Goal: Transaction & Acquisition: Purchase product/service

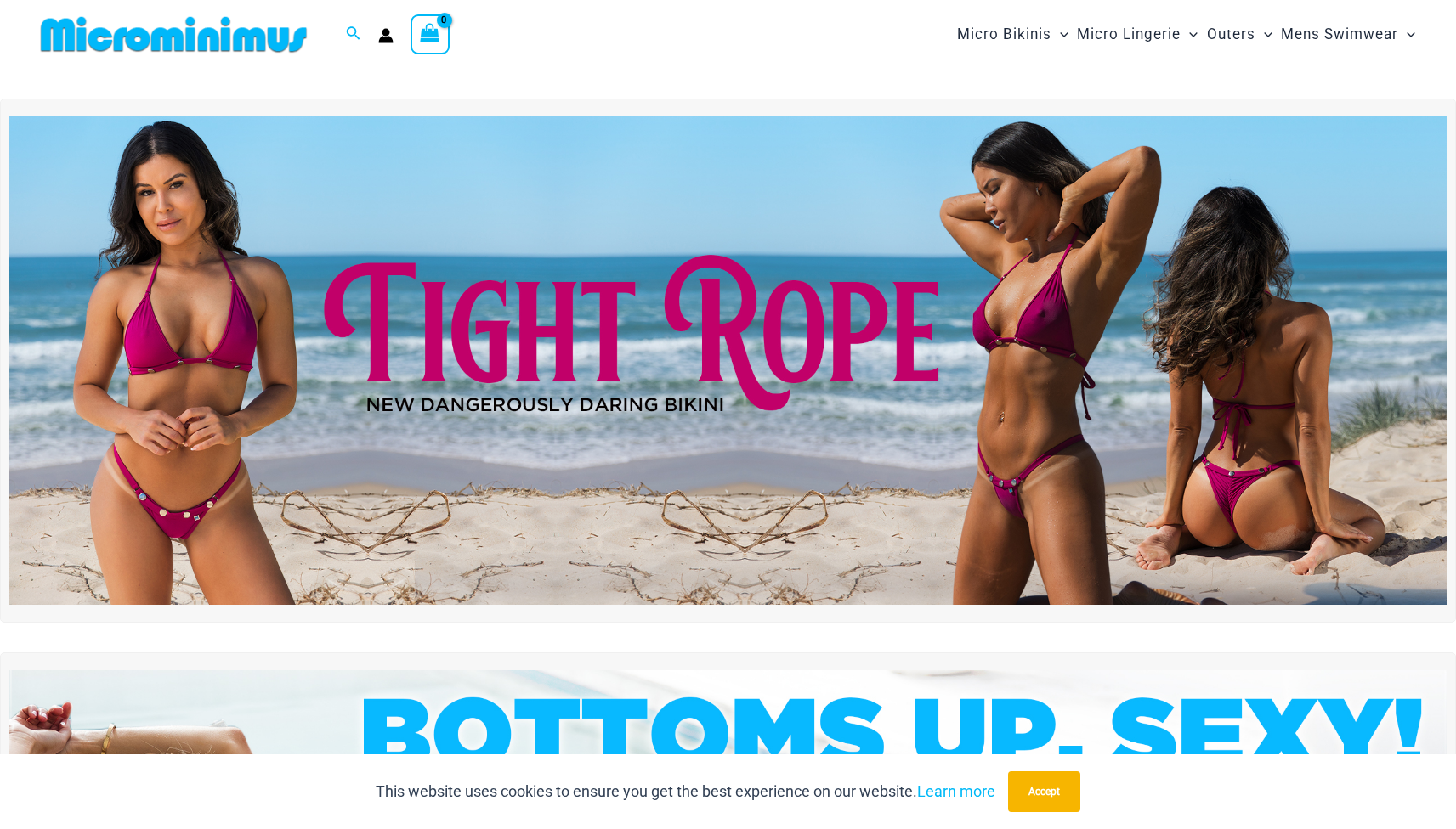
click at [653, 314] on img at bounding box center [728, 361] width 1437 height 489
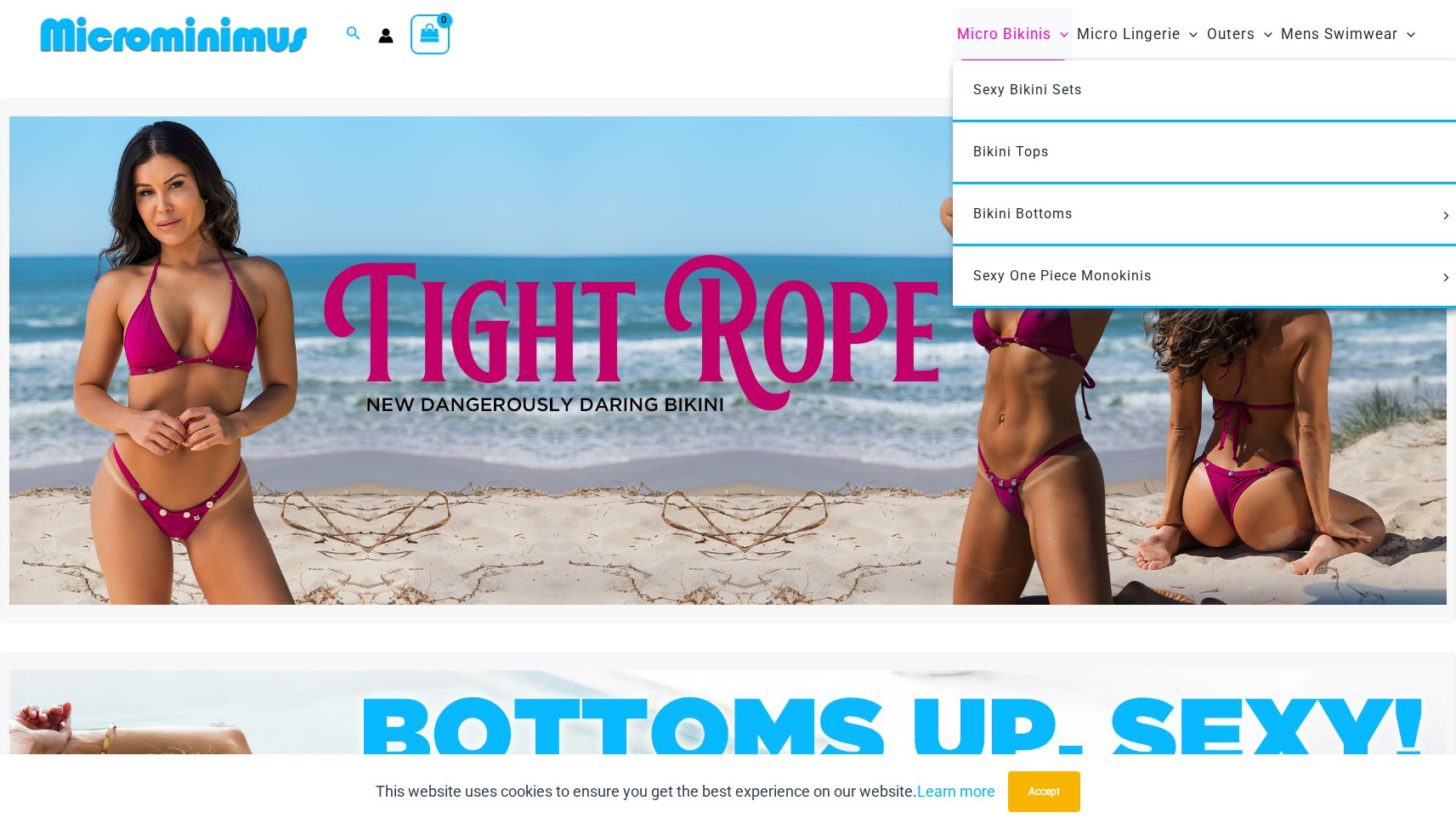
click at [986, 40] on span "Micro Bikinis" at bounding box center [1005, 35] width 95 height 43
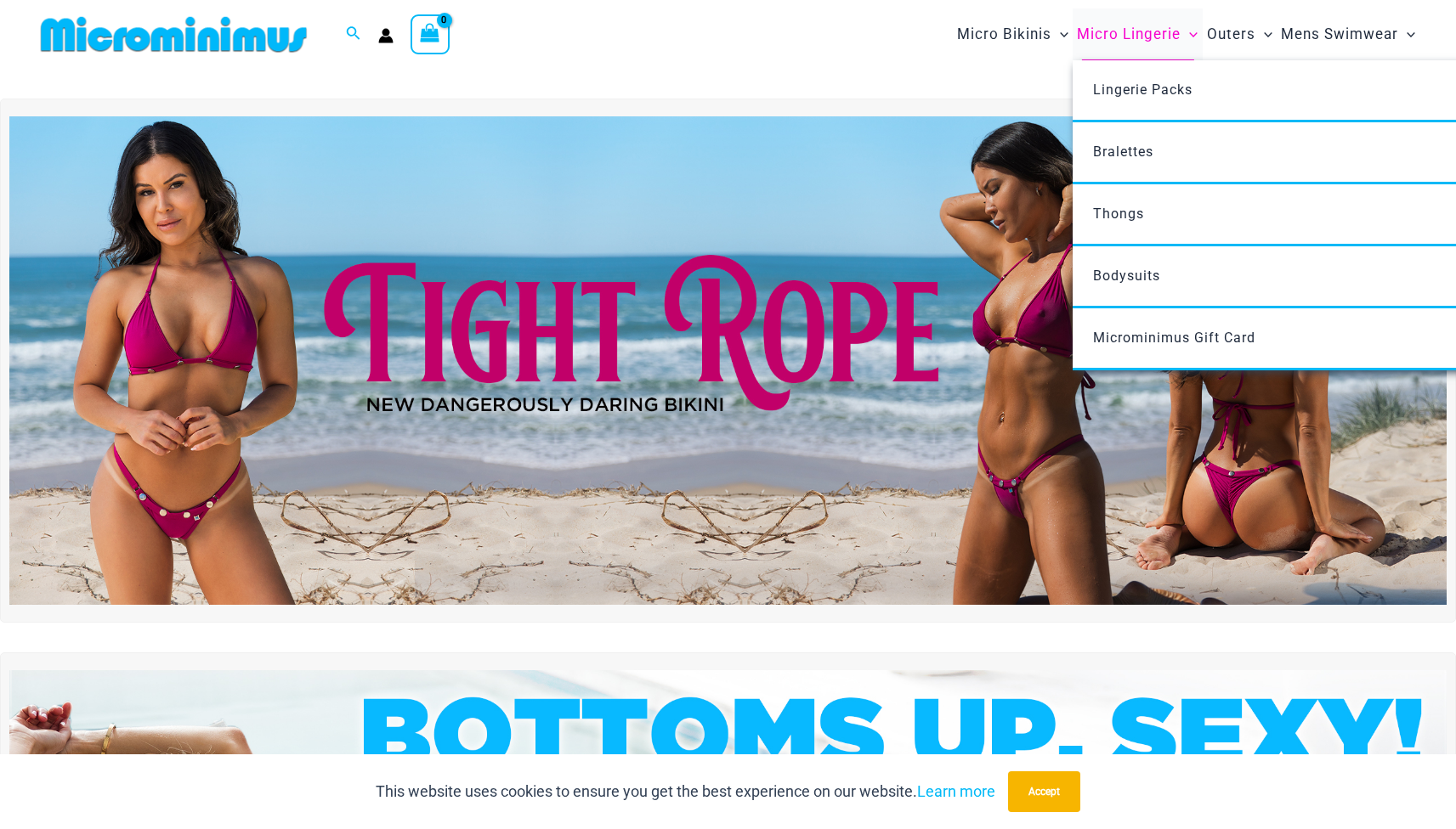
click at [1134, 35] on span "Micro Lingerie" at bounding box center [1128, 35] width 104 height 43
click at [1160, 35] on span "Micro Lingerie" at bounding box center [1128, 35] width 104 height 43
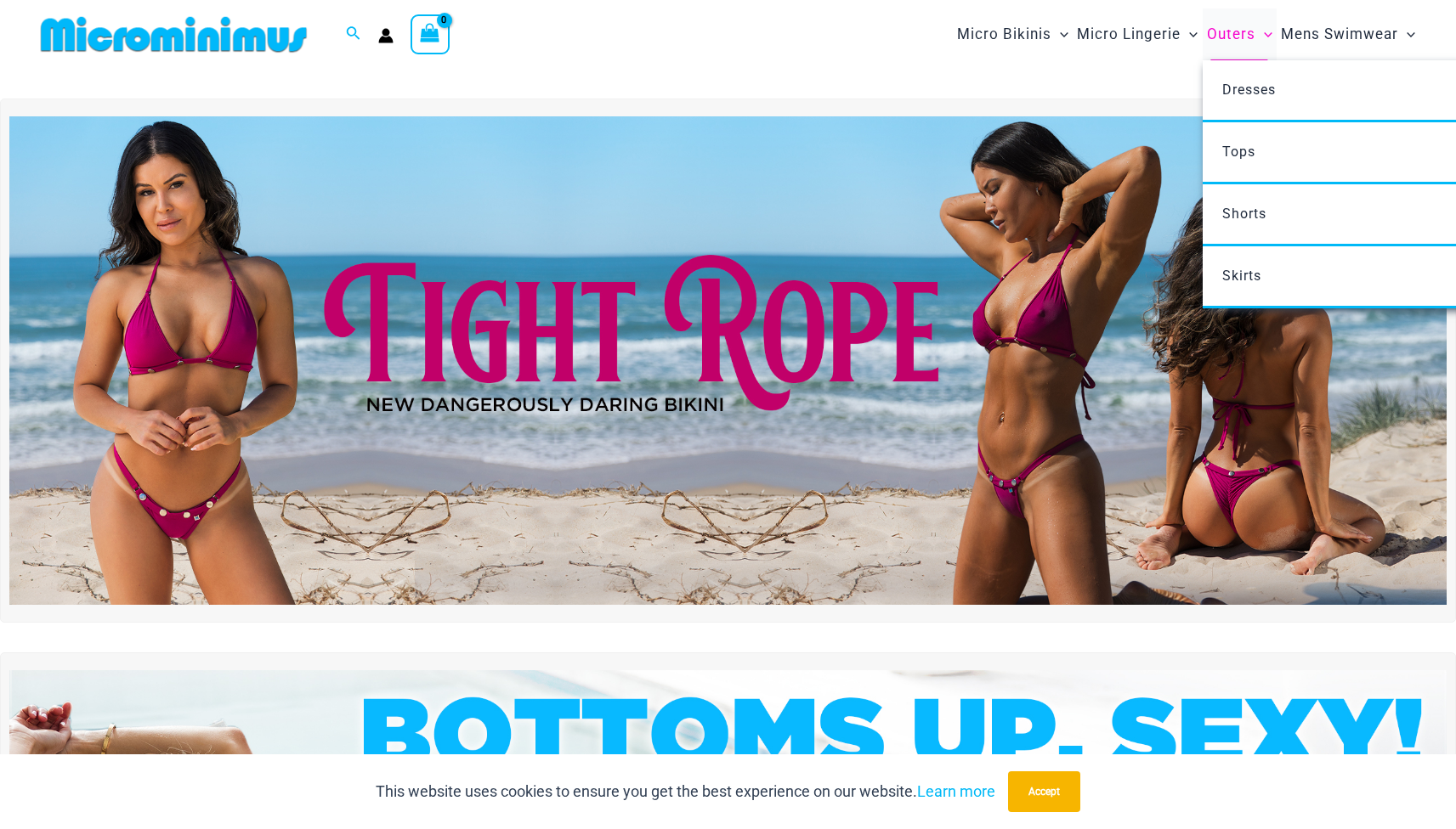
click at [1213, 32] on span "Outers" at bounding box center [1230, 35] width 48 height 43
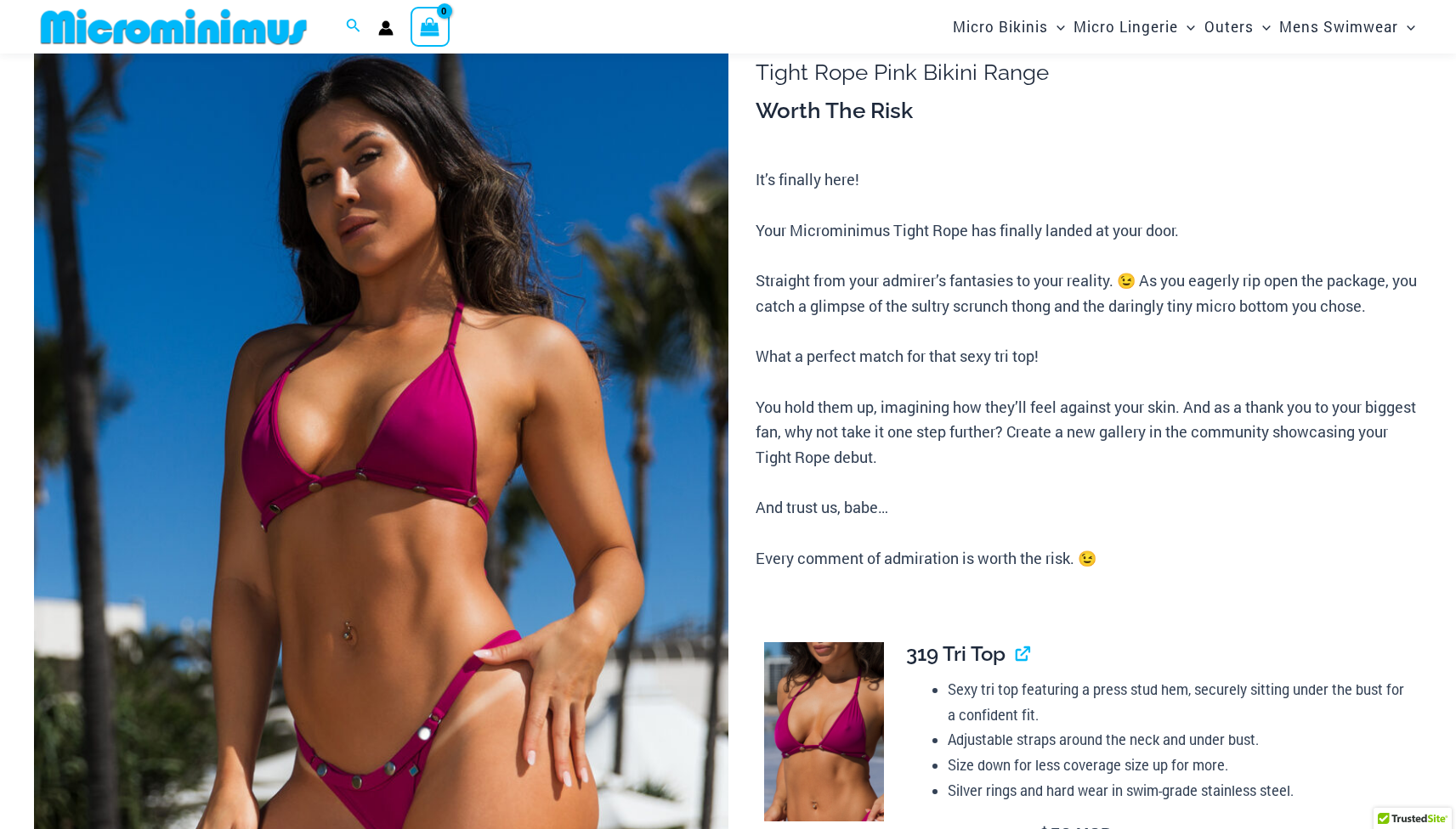
scroll to position [362, 0]
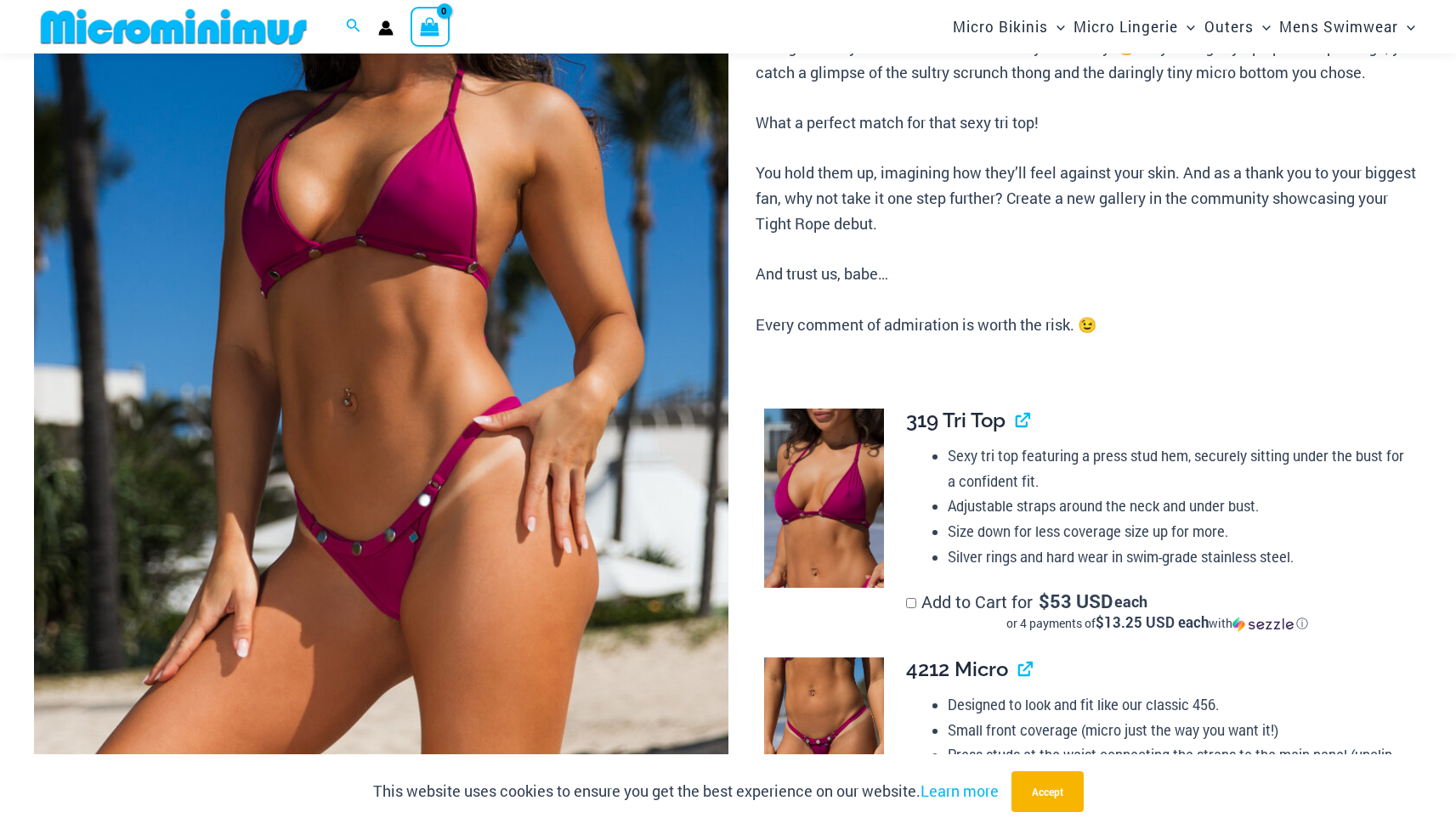
click at [909, 596] on label "Add to Cart for $ 53 USD each or 4 payments of $13.25 USD each with ⓘ" at bounding box center [1156, 611] width 502 height 42
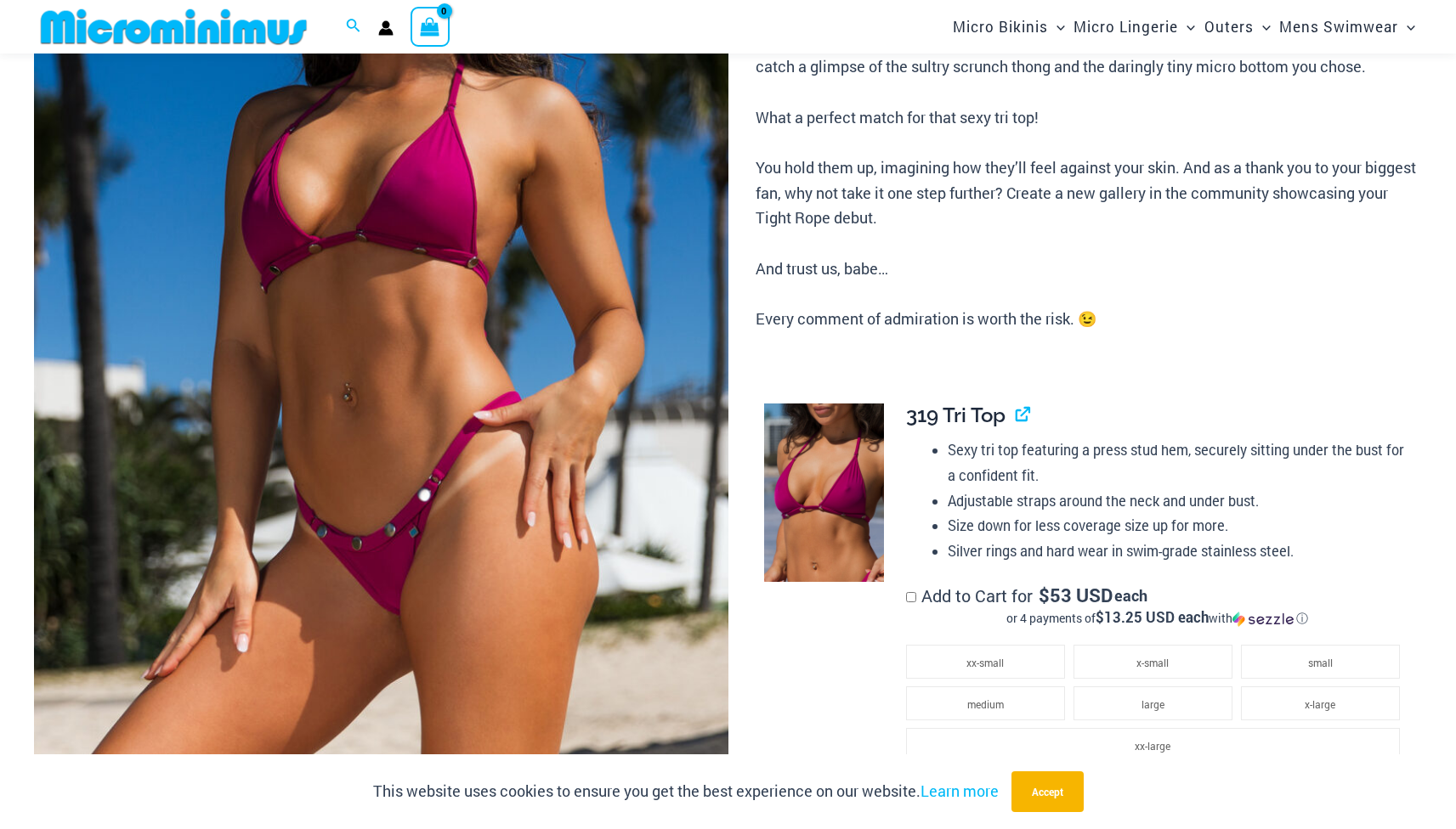
click at [908, 592] on label "Add to Cart for $ 53 USD each or 4 payments of $13.25 USD each with ⓘ" at bounding box center [1156, 605] width 502 height 42
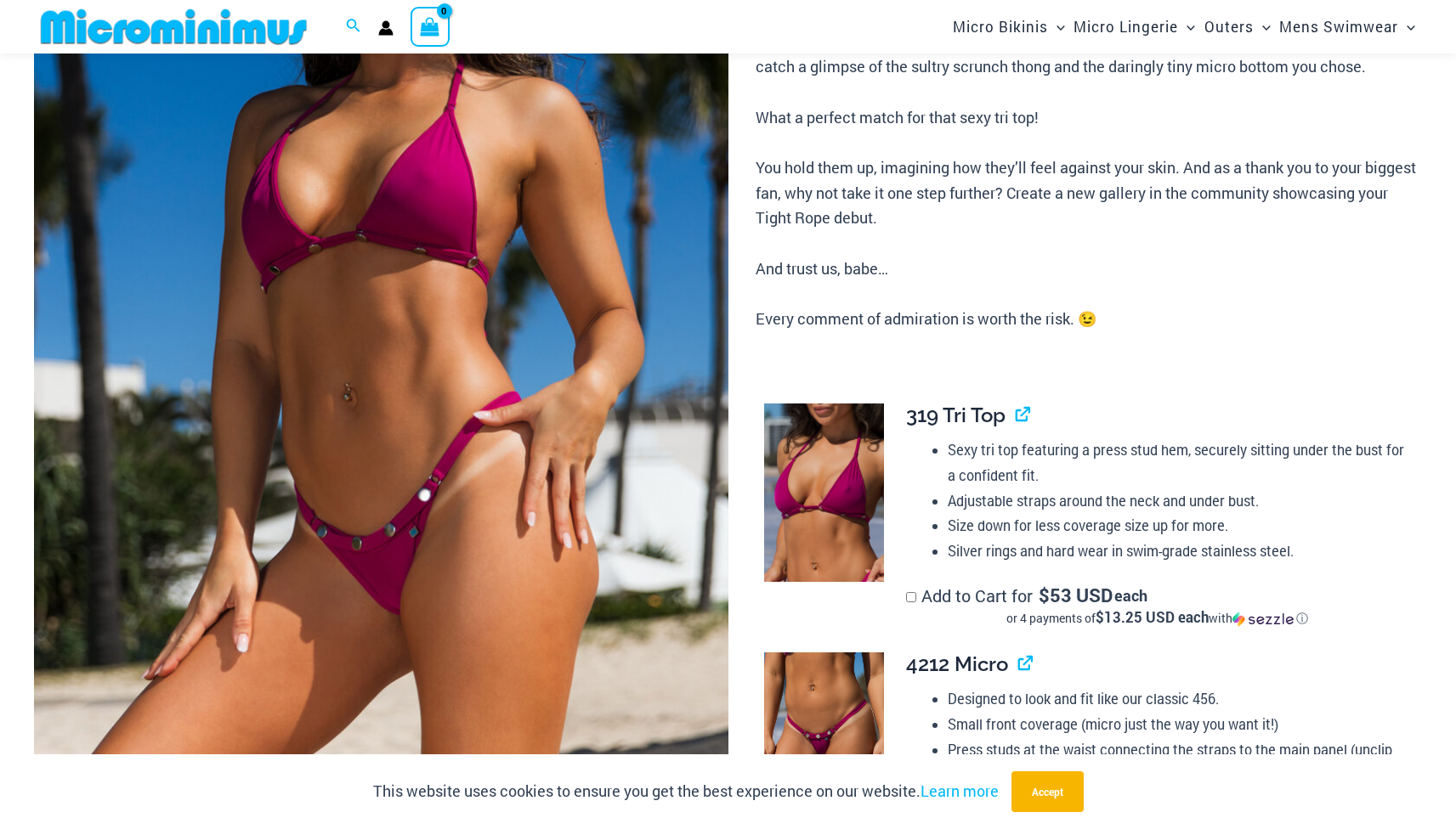
click at [946, 585] on label "Add to Cart for $ 53 USD each or 4 payments of $13.25 USD each with ⓘ" at bounding box center [1156, 605] width 502 height 42
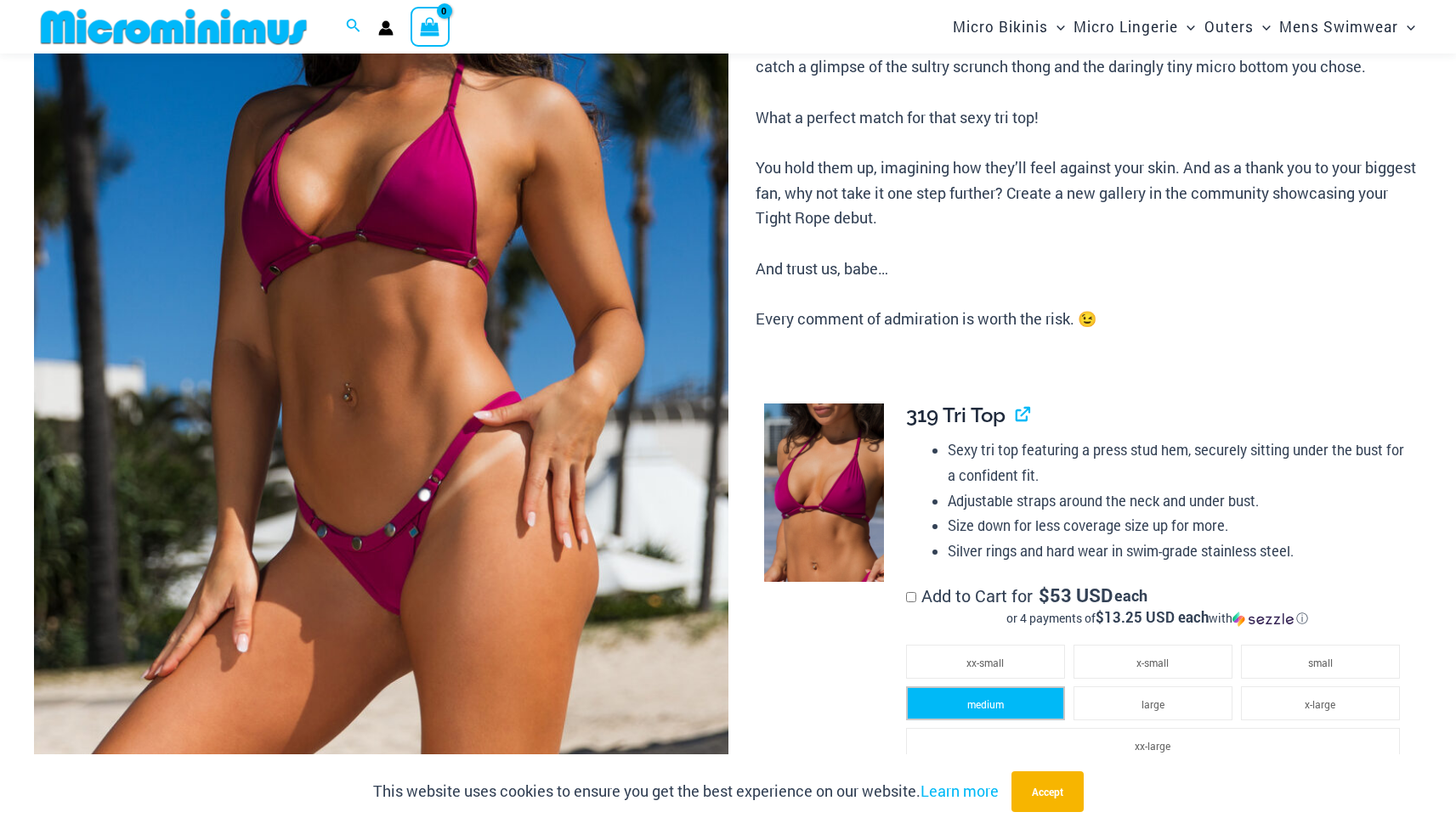
click at [1042, 686] on li "medium" at bounding box center [985, 703] width 159 height 34
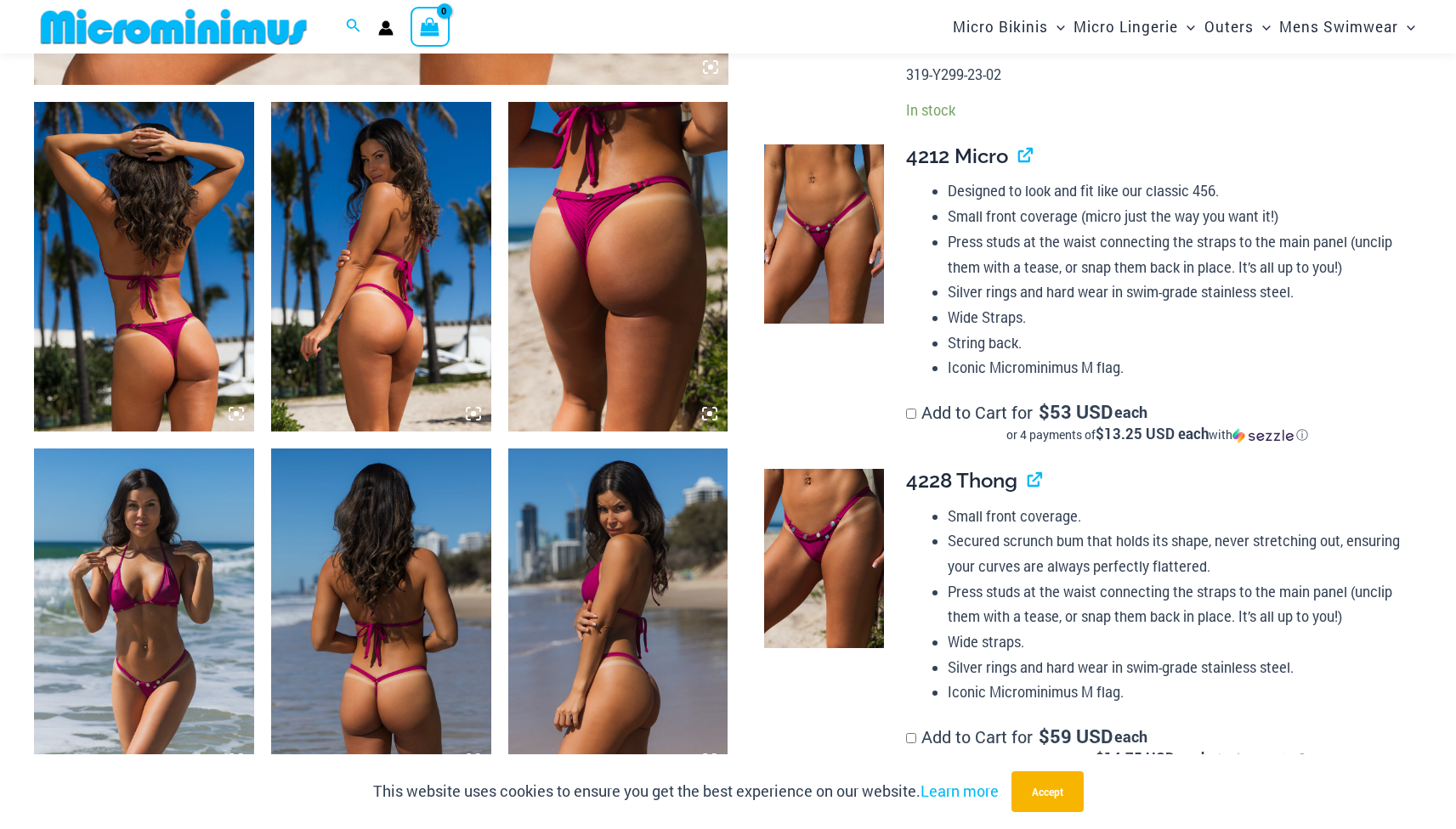
scroll to position [1141, 0]
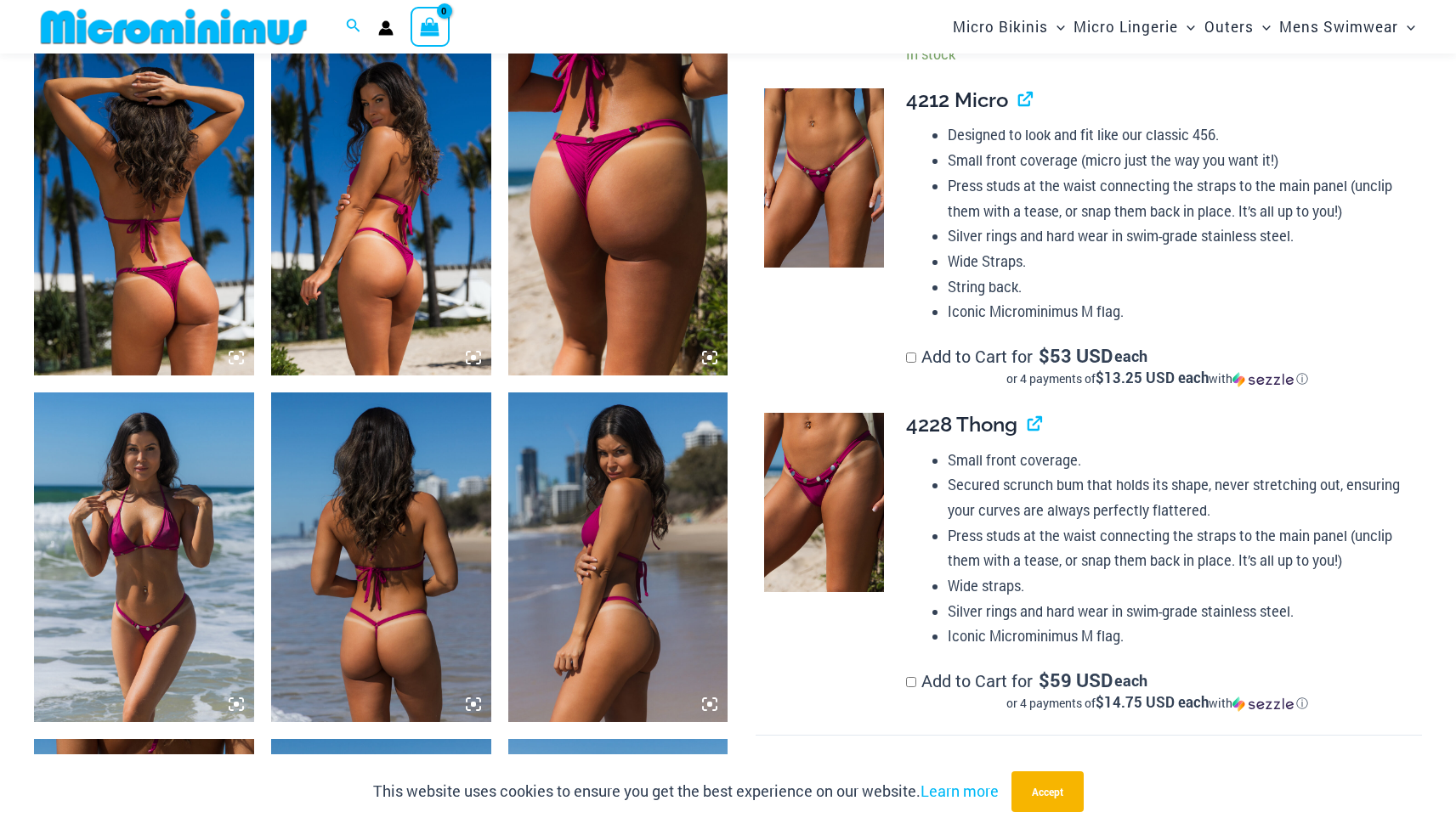
click at [938, 669] on label "Add to Cart for $ 59 USD each or 4 payments of $14.75 USD each with ⓘ" at bounding box center [1156, 690] width 502 height 42
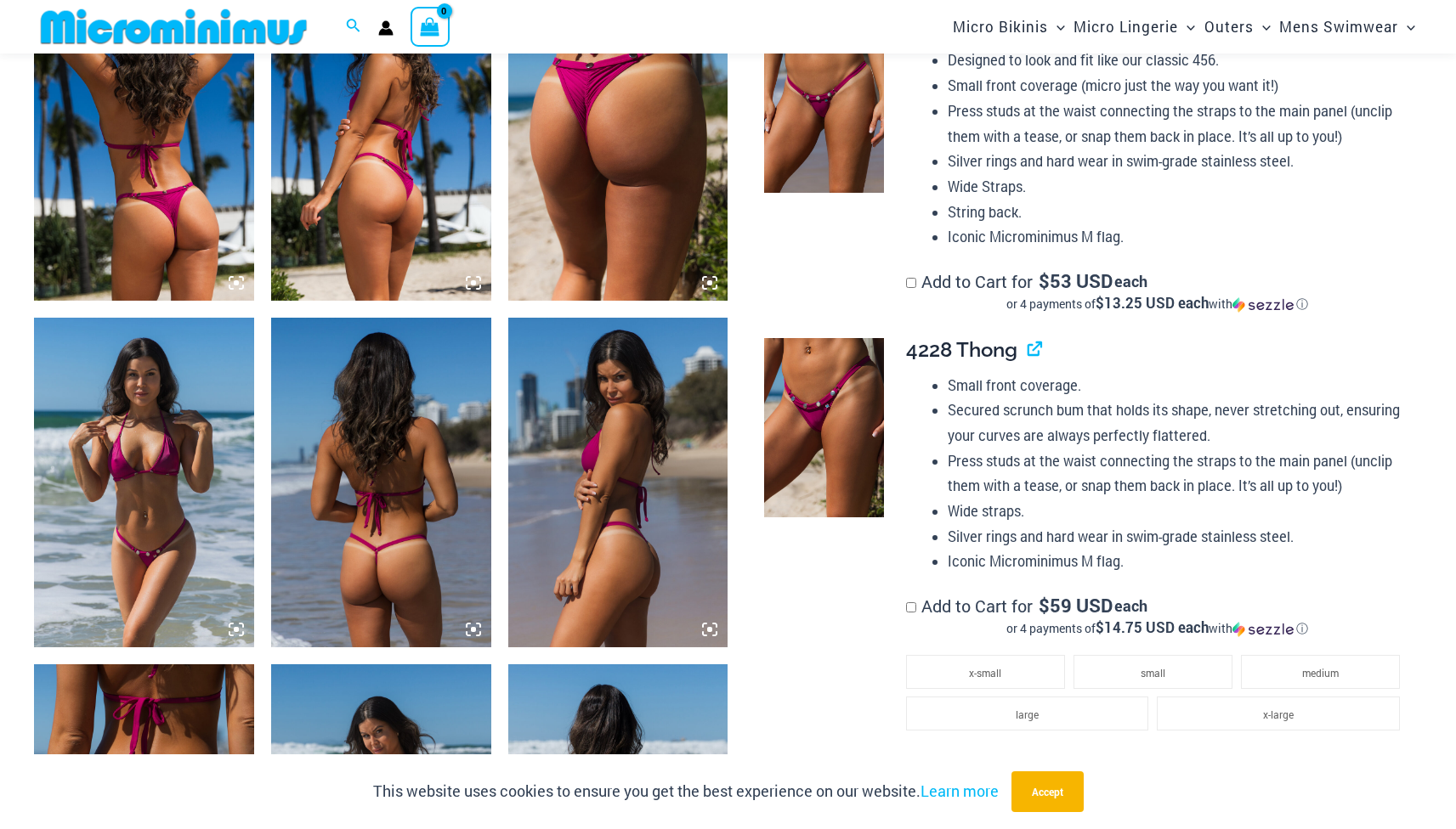
scroll to position [1387, 0]
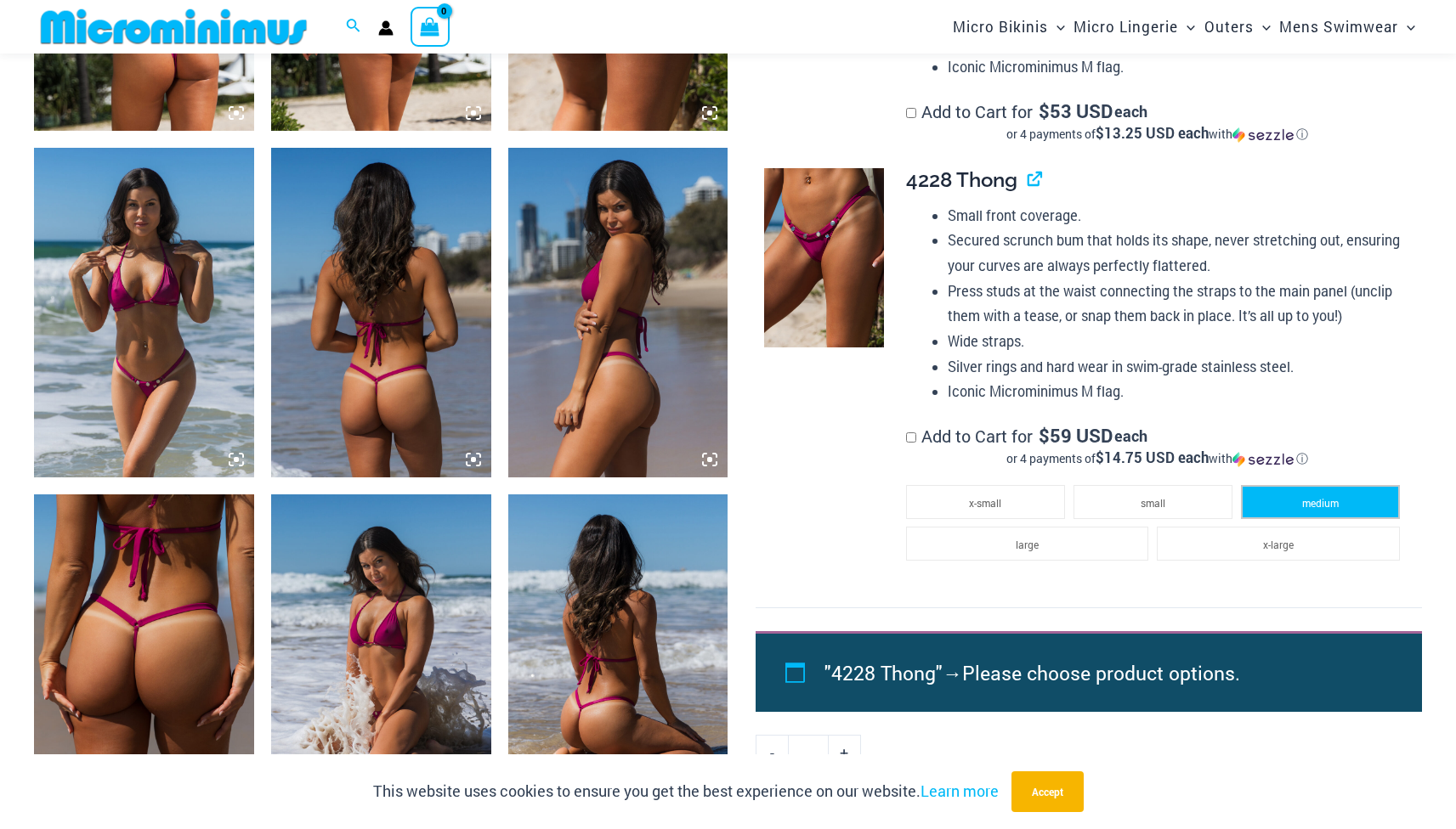
click at [1278, 487] on li "medium" at bounding box center [1319, 502] width 159 height 34
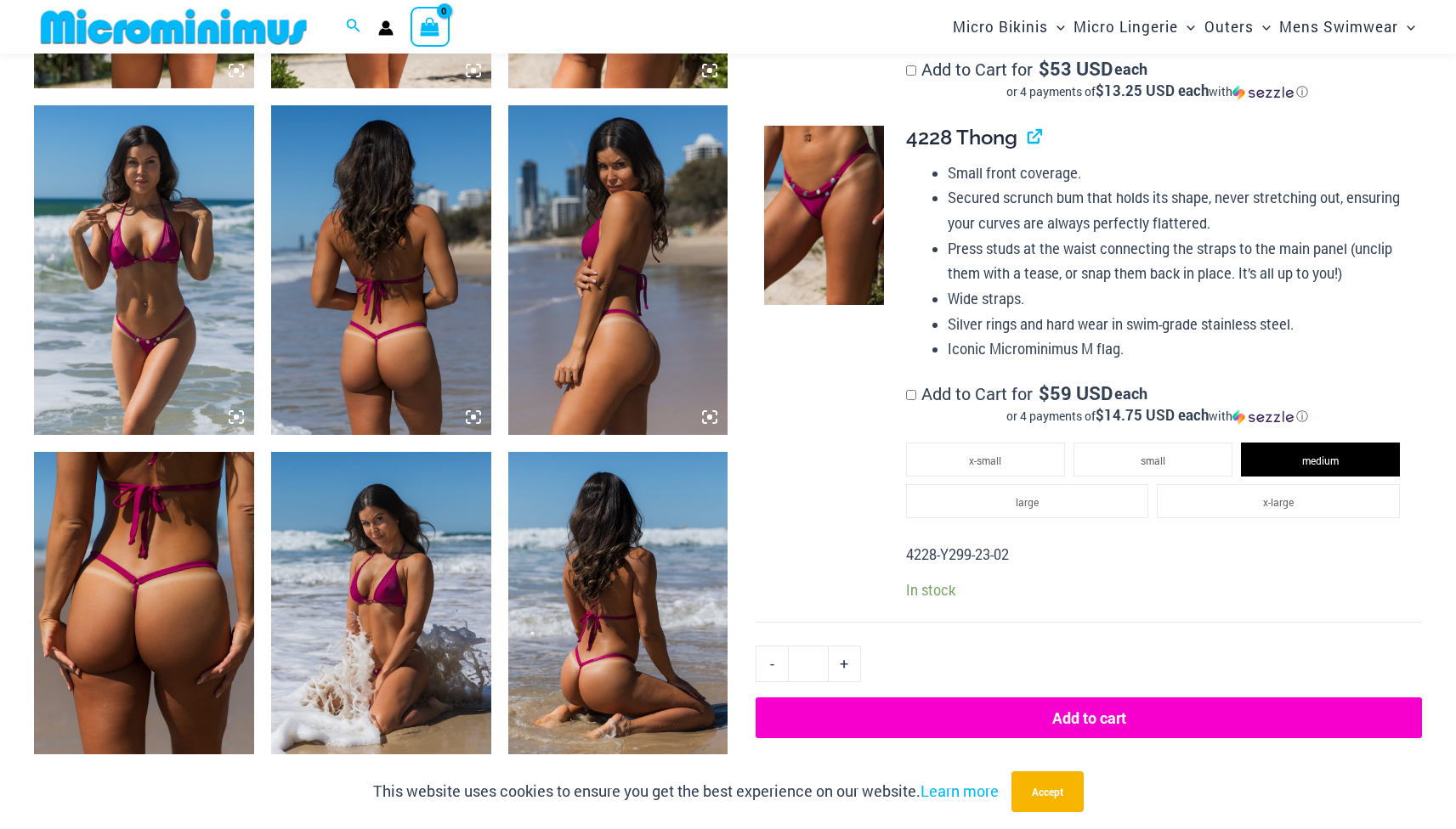
scroll to position [1450, 0]
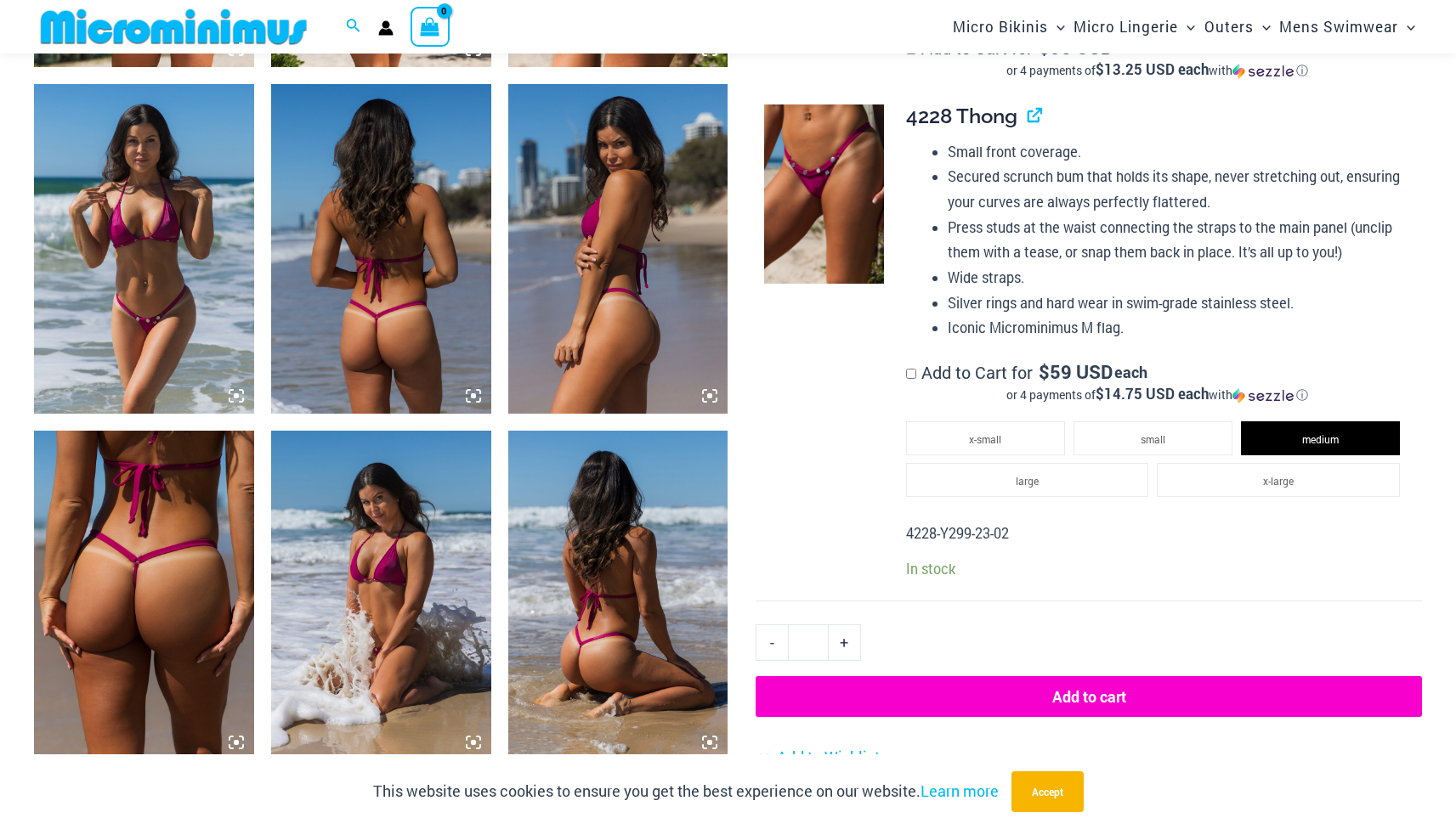
click at [963, 676] on button "Add to cart" at bounding box center [1088, 696] width 666 height 40
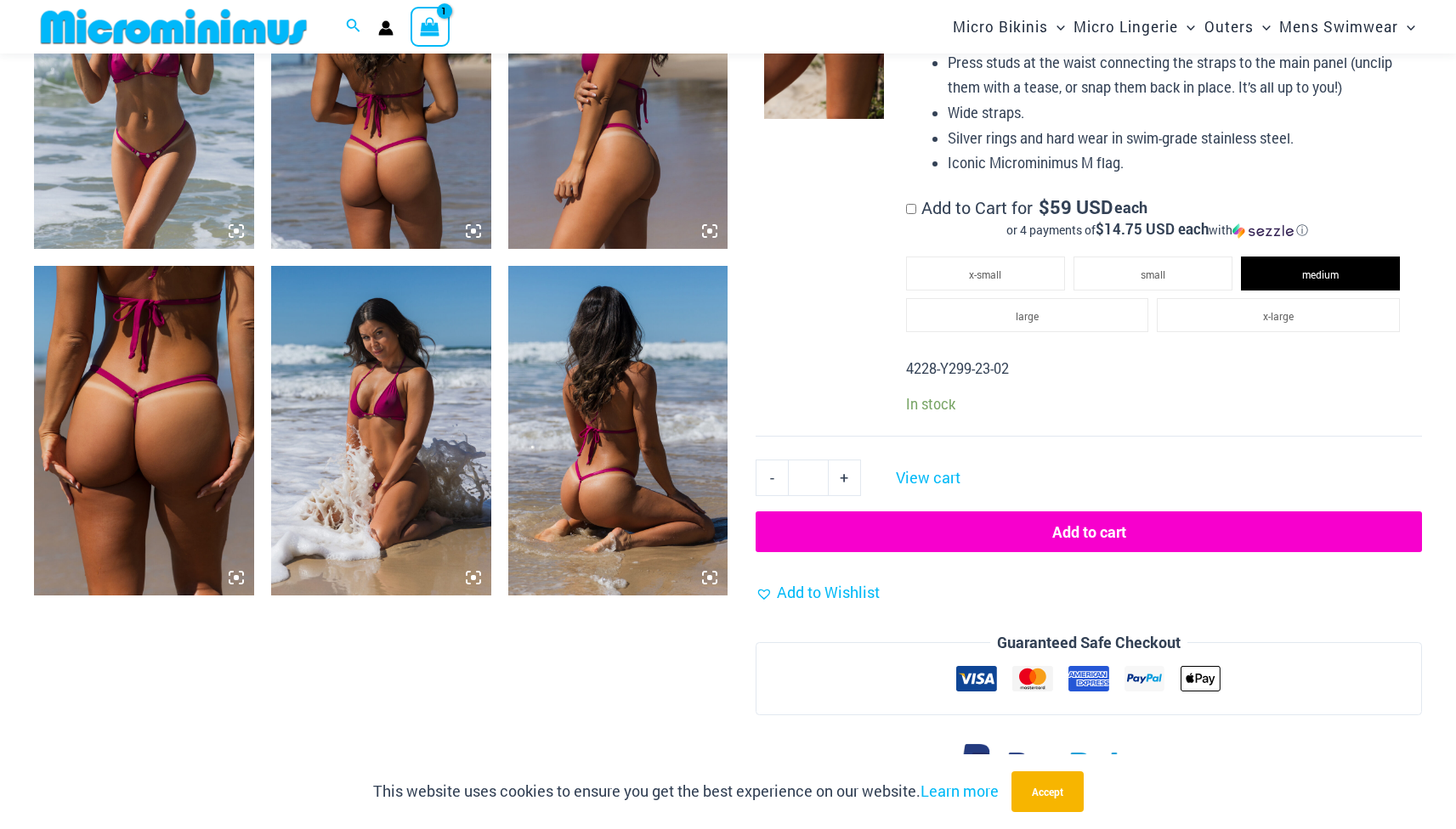
scroll to position [1616, 0]
click at [1047, 774] on button "Accept" at bounding box center [1047, 792] width 72 height 40
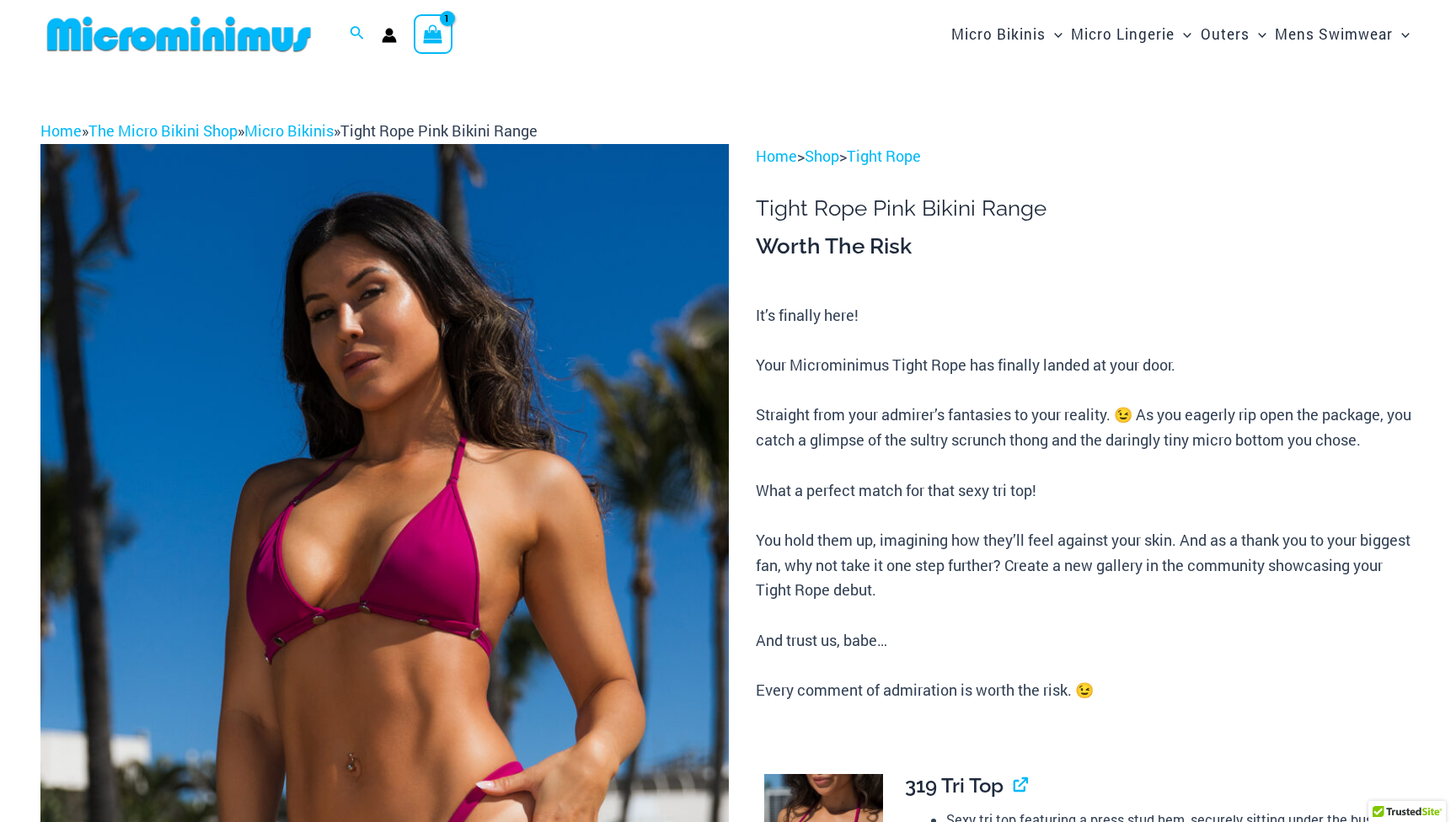
scroll to position [0, 0]
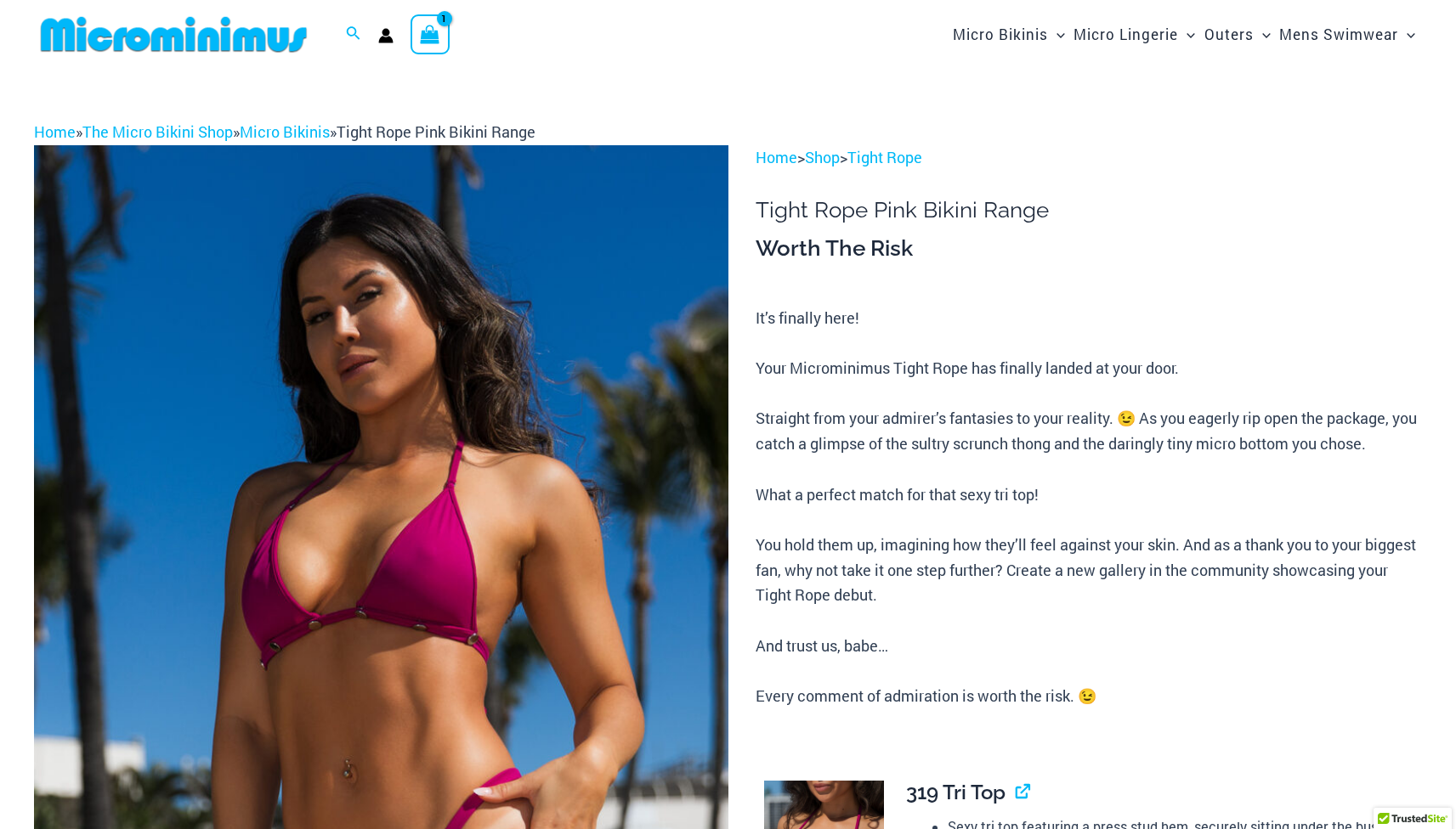
click at [431, 38] on icon "View Shopping Cart, 1 items" at bounding box center [431, 35] width 20 height 20
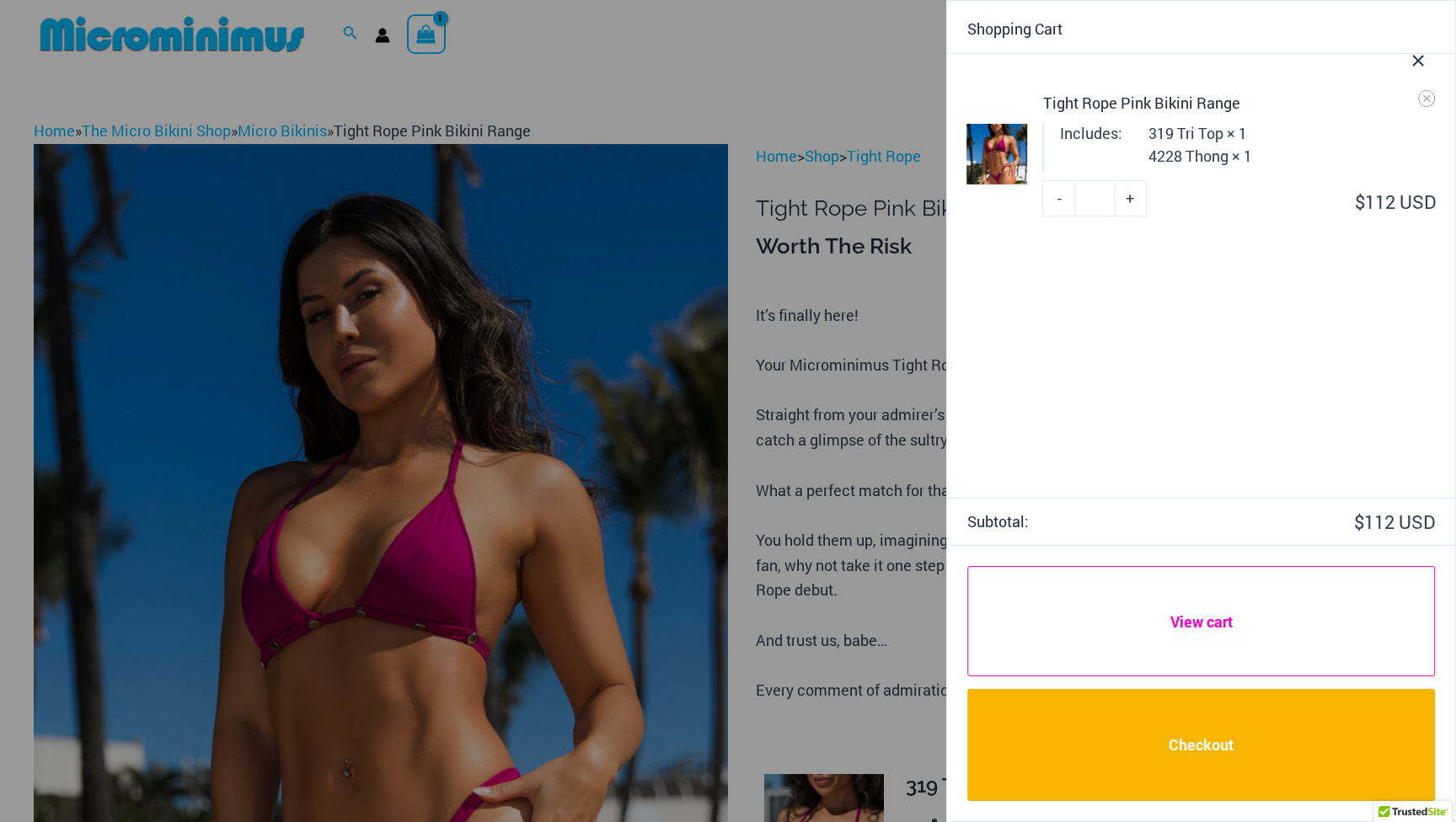
click at [1067, 628] on link "View cart" at bounding box center [1202, 621] width 467 height 110
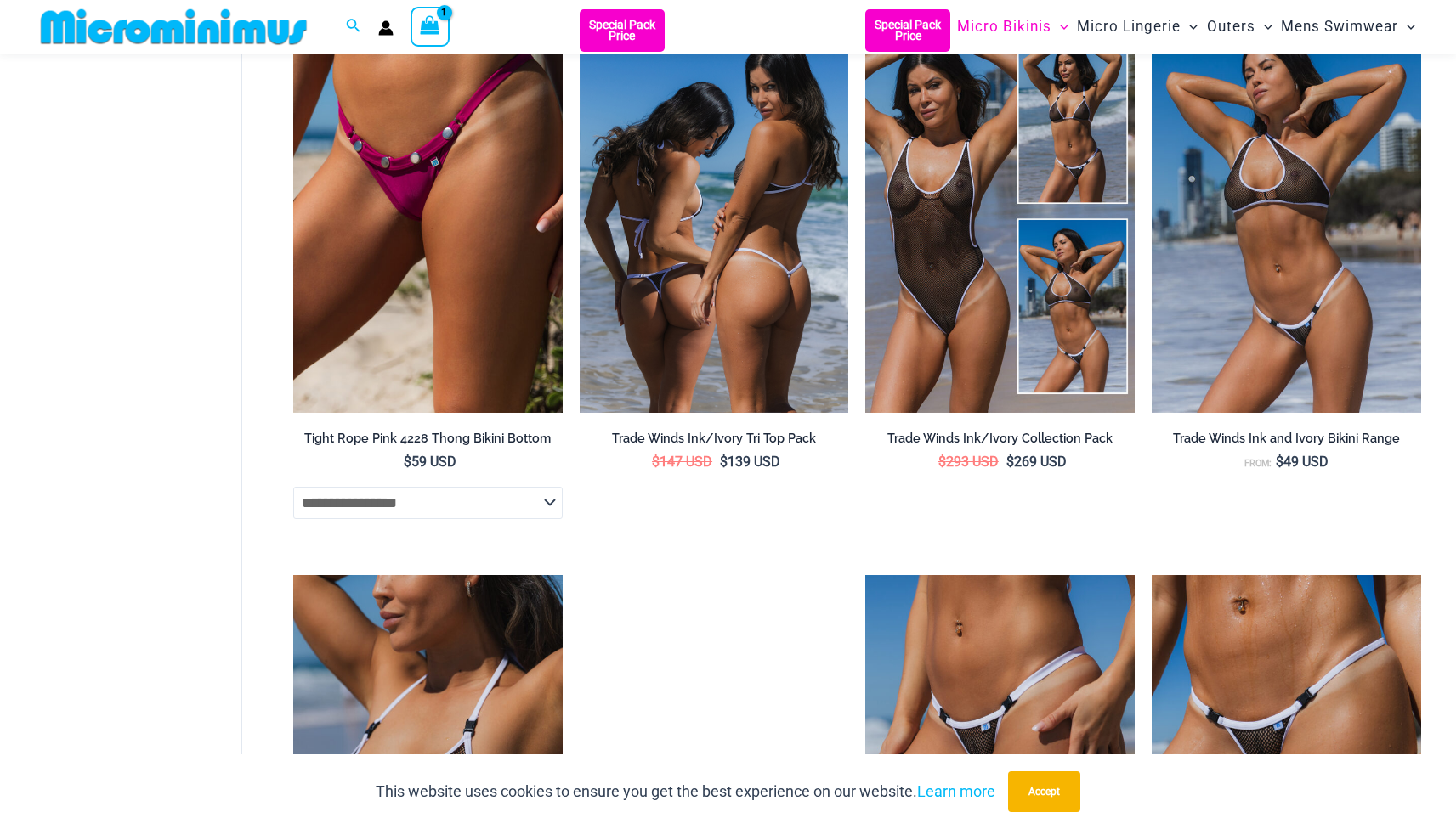
scroll to position [1218, 0]
